Goal: Find specific page/section: Find specific page/section

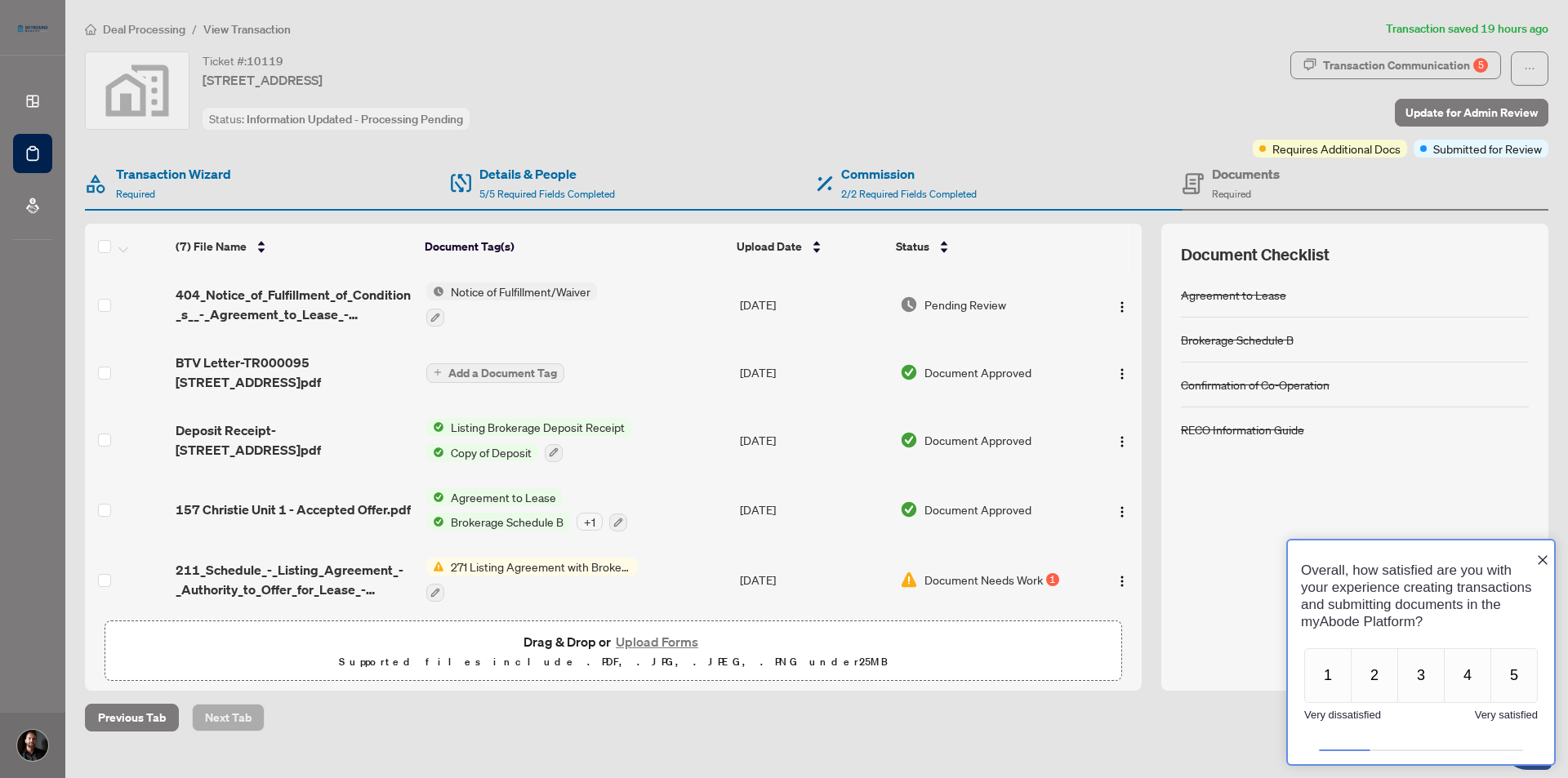
scroll to position [146, 0]
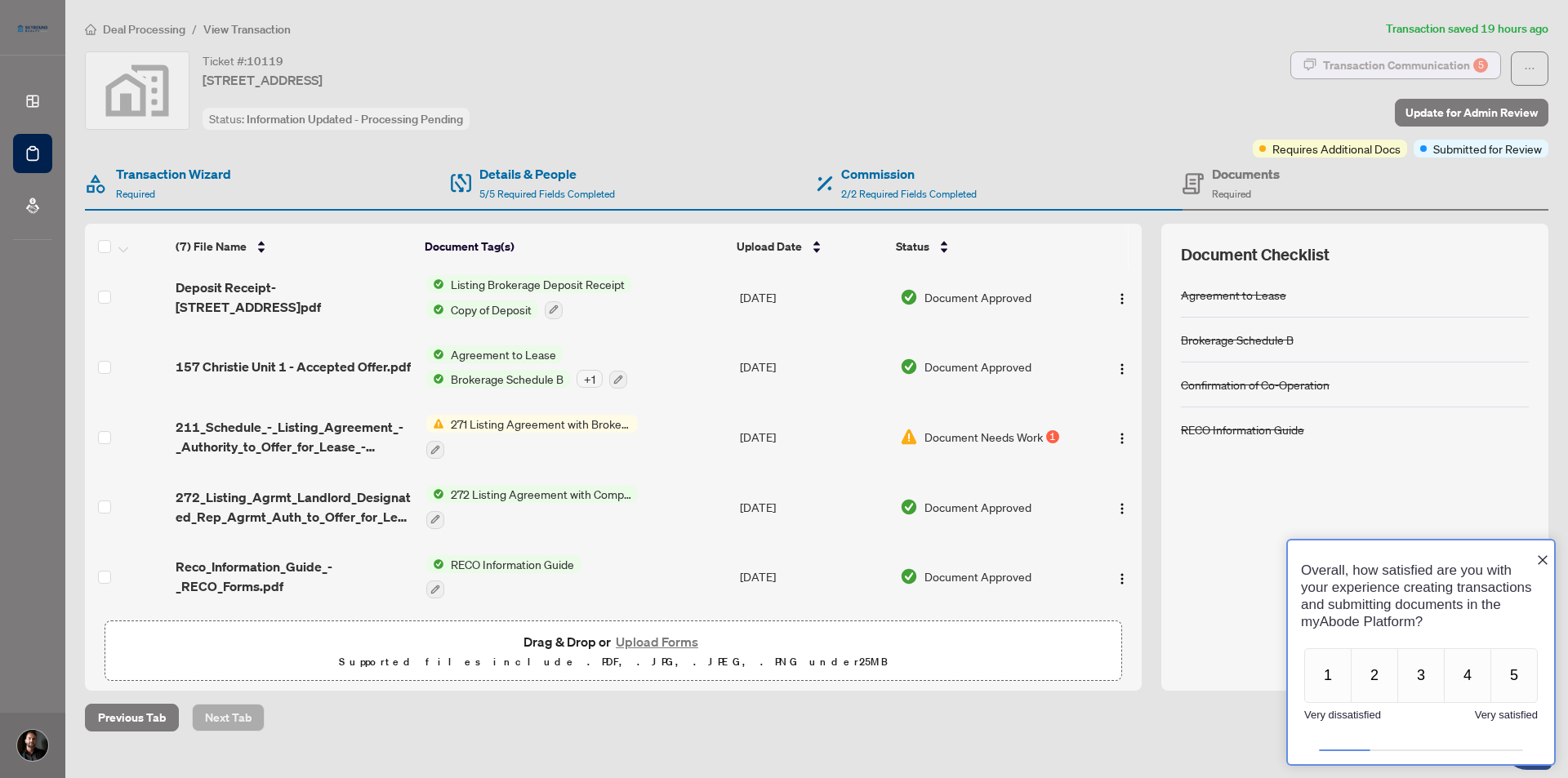
click at [1371, 57] on div "Transaction Communication 5" at bounding box center [1406, 64] width 165 height 26
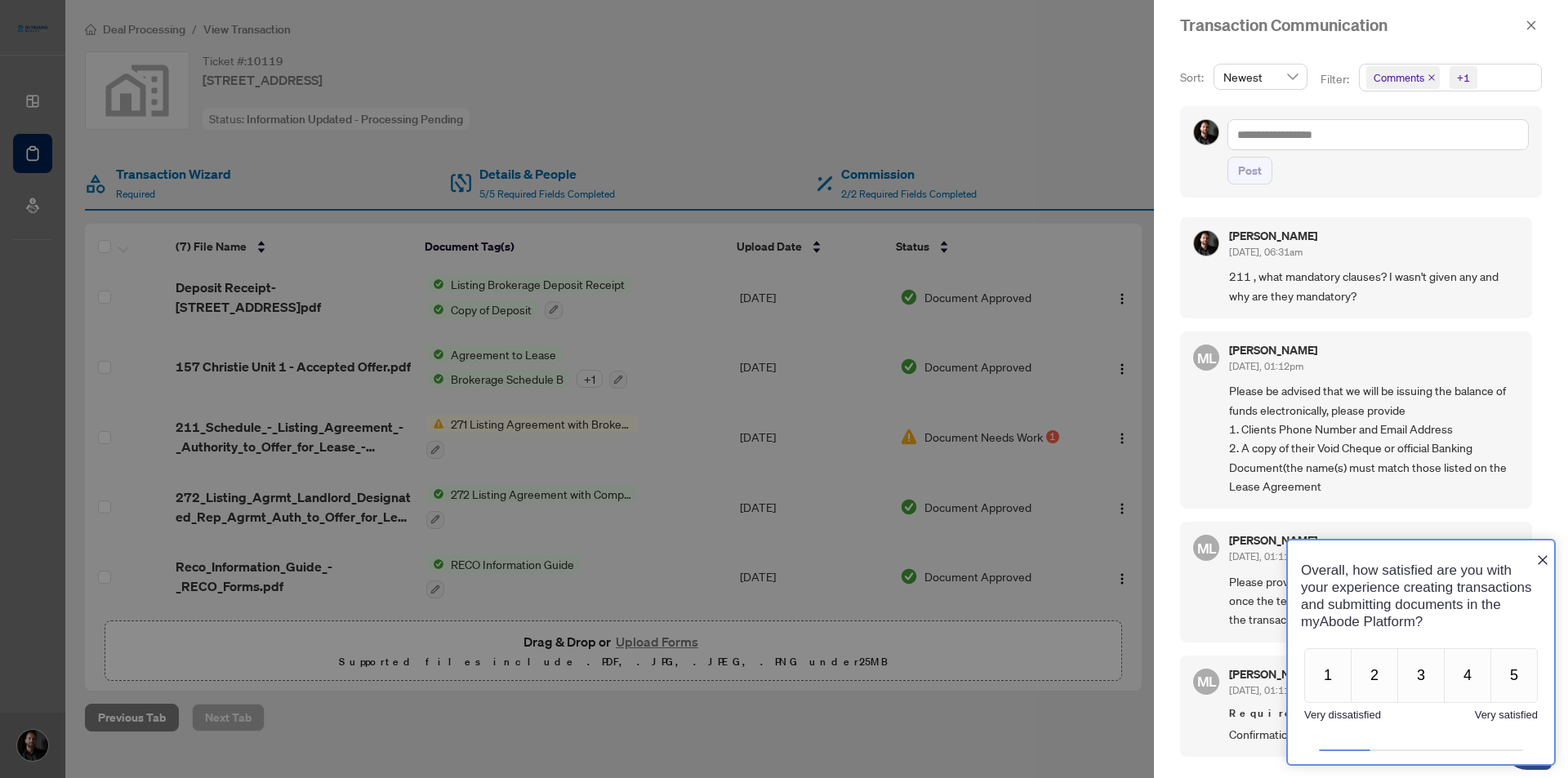
click at [1542, 555] on icon "Close button" at bounding box center [1543, 560] width 10 height 10
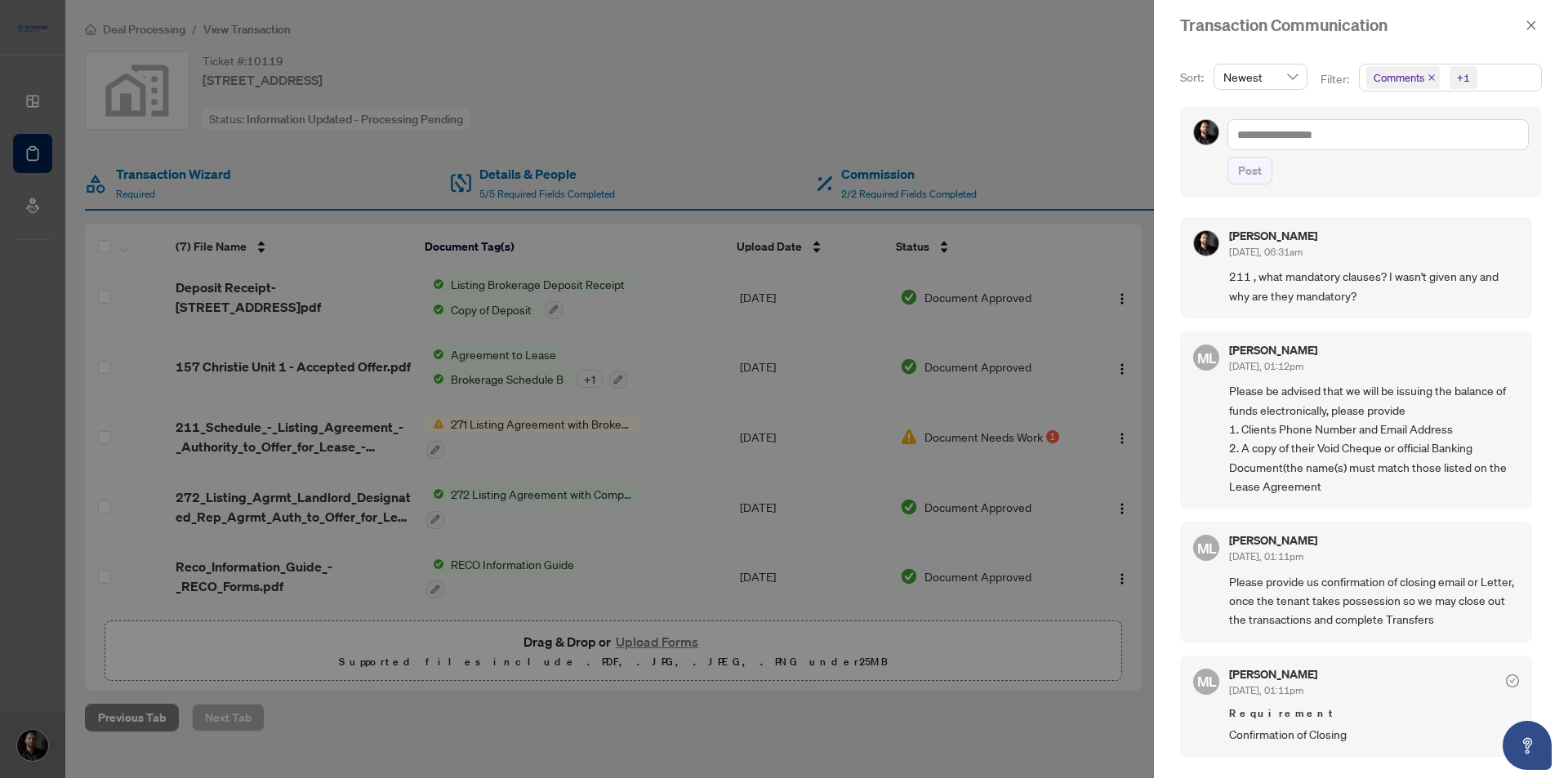
click at [506, 53] on div at bounding box center [784, 389] width 1568 height 778
click at [1529, 27] on icon "close" at bounding box center [1531, 25] width 12 height 12
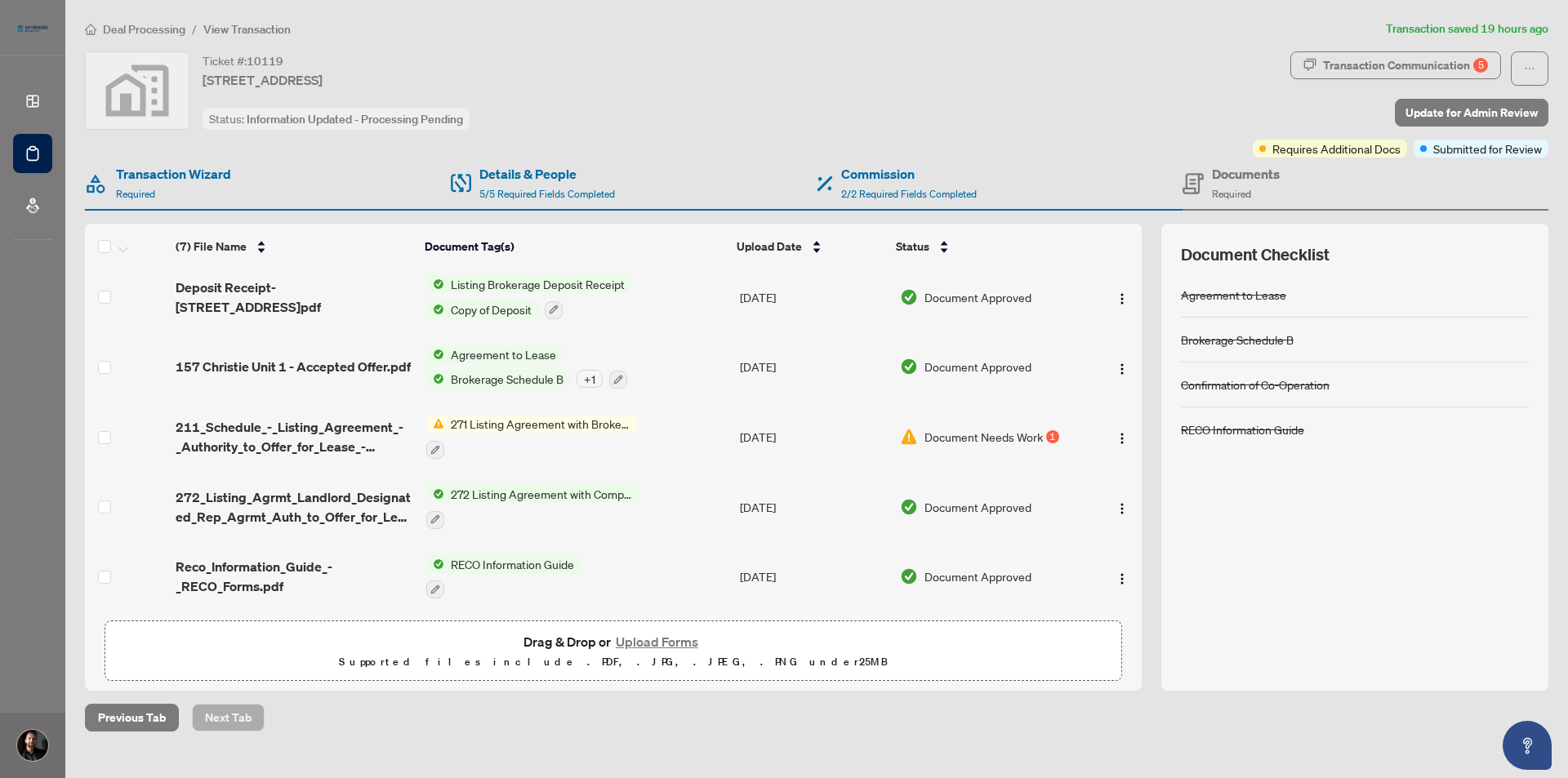
click at [645, 82] on div "Ticket #: 10119 [STREET_ADDRESS] Status: Information Updated - Processing Pendi…" at bounding box center [665, 90] width 1161 height 79
click at [869, 79] on div "Ticket #: 10119 [STREET_ADDRESS] Status: Information Updated - Processing Pendi…" at bounding box center [665, 90] width 1161 height 79
click at [127, 24] on span "Deal Processing" at bounding box center [144, 29] width 83 height 14
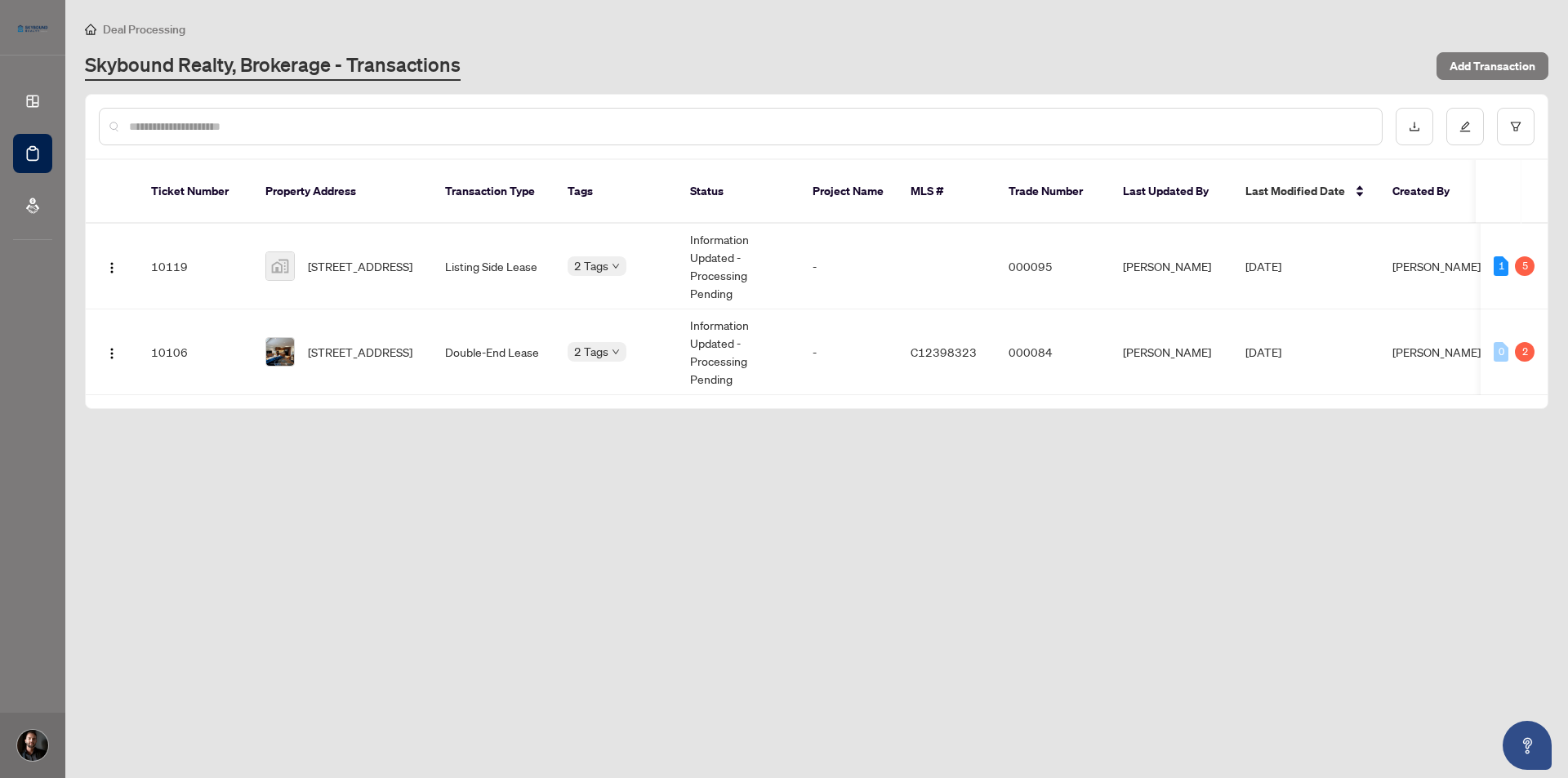
click at [528, 584] on main "Deal Processing Skybound Realty, Brokerage - Transactions Add Transaction Ticke…" at bounding box center [817, 389] width 1503 height 778
click at [1143, 512] on main "Deal Processing Skybound Realty, Brokerage - Transactions Add Transaction Ticke…" at bounding box center [817, 389] width 1503 height 778
click at [328, 517] on main "Deal Processing Skybound Realty, Brokerage - Transactions Add Transaction Ticke…" at bounding box center [817, 389] width 1503 height 778
click at [318, 518] on main "Deal Processing Skybound Realty, Brokerage - Transactions Add Transaction Ticke…" at bounding box center [817, 389] width 1503 height 778
click at [505, 533] on main "Deal Processing Skybound Realty, Brokerage - Transactions Add Transaction Ticke…" at bounding box center [817, 389] width 1503 height 778
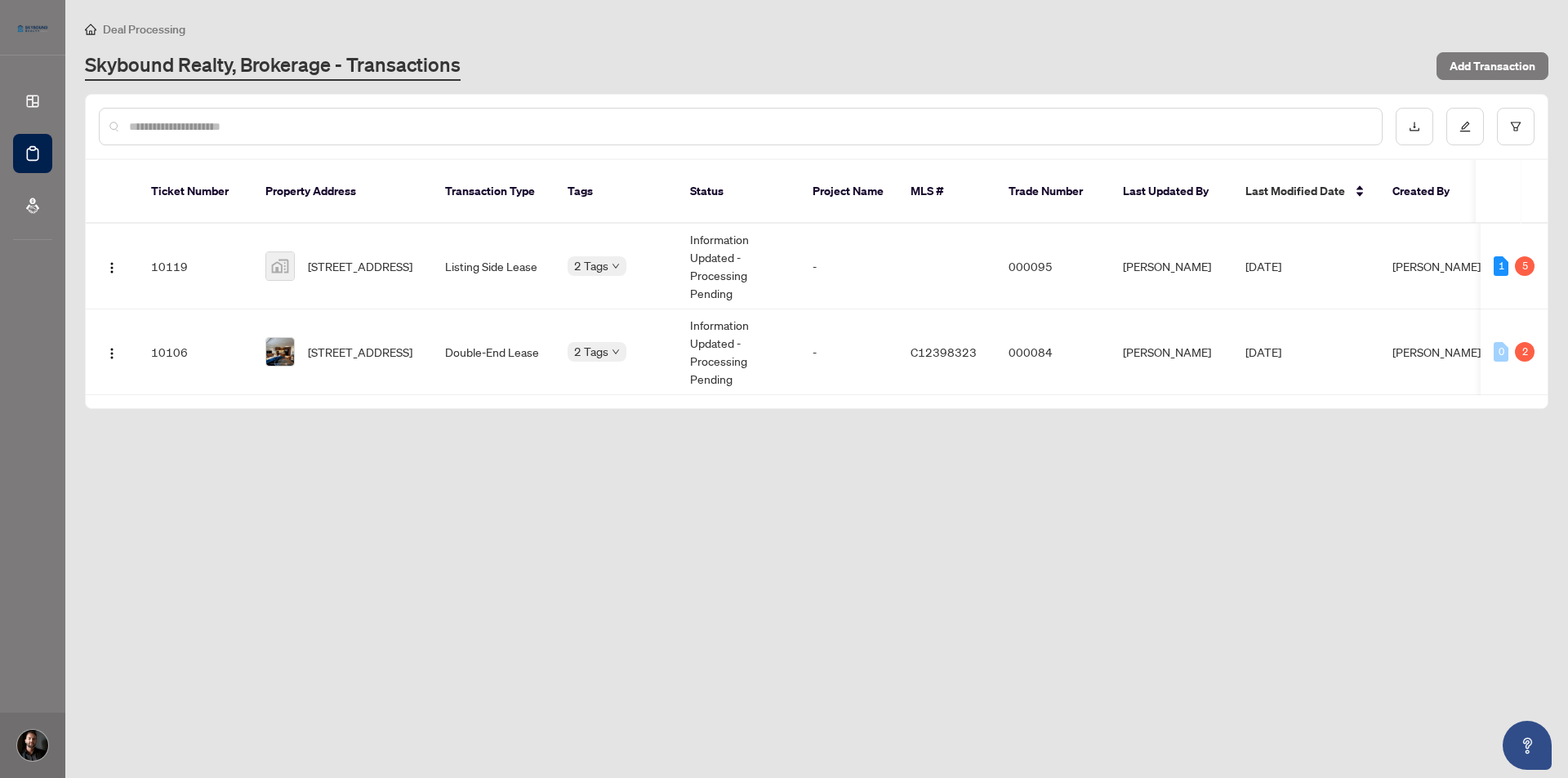
click at [1126, 615] on main "Deal Processing Skybound Realty, Brokerage - Transactions Add Transaction Ticke…" at bounding box center [817, 389] width 1503 height 778
click at [977, 468] on main "Deal Processing Skybound Realty, Brokerage - Transactions Add Transaction Ticke…" at bounding box center [817, 389] width 1503 height 778
click at [699, 625] on main "Deal Processing Skybound Realty, Brokerage - Transactions Add Transaction Ticke…" at bounding box center [817, 389] width 1503 height 778
click at [532, 536] on main "Deal Processing Skybound Realty, Brokerage - Transactions Add Transaction Ticke…" at bounding box center [817, 389] width 1503 height 778
drag, startPoint x: 493, startPoint y: 531, endPoint x: 551, endPoint y: 165, distance: 370.6
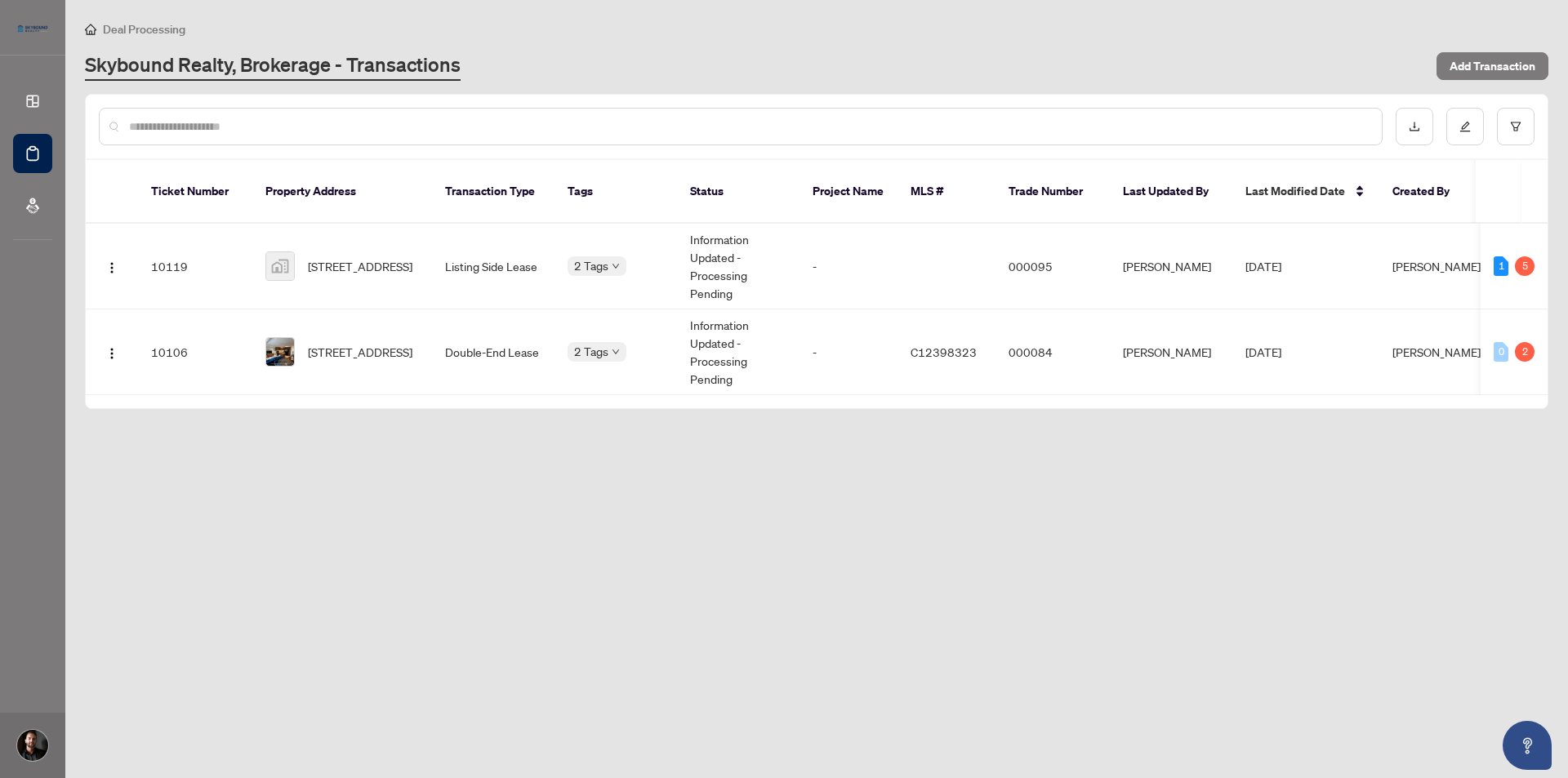
click at [493, 522] on main "Deal Processing Skybound Realty, Brokerage - Transactions Add Transaction Ticke…" at bounding box center [817, 389] width 1503 height 778
click at [609, 547] on main "Deal Processing Skybound Realty, Brokerage - Transactions Add Transaction Ticke…" at bounding box center [817, 389] width 1503 height 778
click at [482, 494] on main "Deal Processing Skybound Realty, Brokerage - Transactions Add Transaction Ticke…" at bounding box center [817, 389] width 1503 height 778
click at [745, 445] on main "Deal Processing Skybound Realty, Brokerage - Transactions Add Transaction Ticke…" at bounding box center [817, 389] width 1503 height 778
